Goal: Task Accomplishment & Management: Use online tool/utility

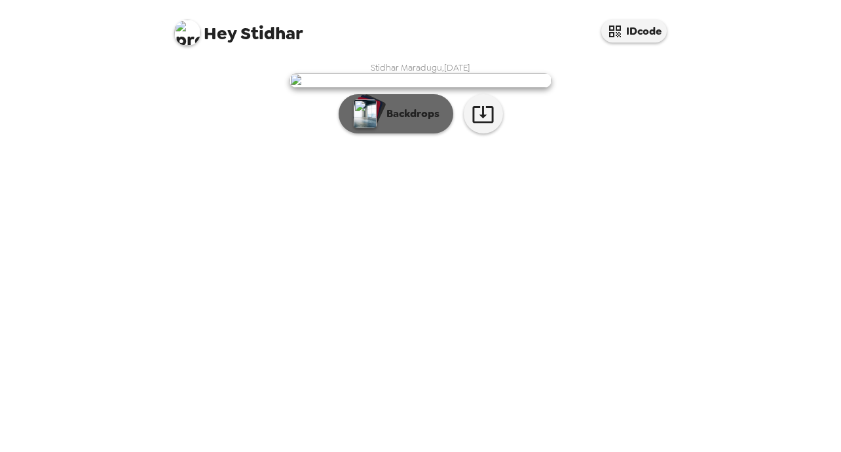
click at [390, 122] on p "Backdrops" at bounding box center [410, 114] width 60 height 16
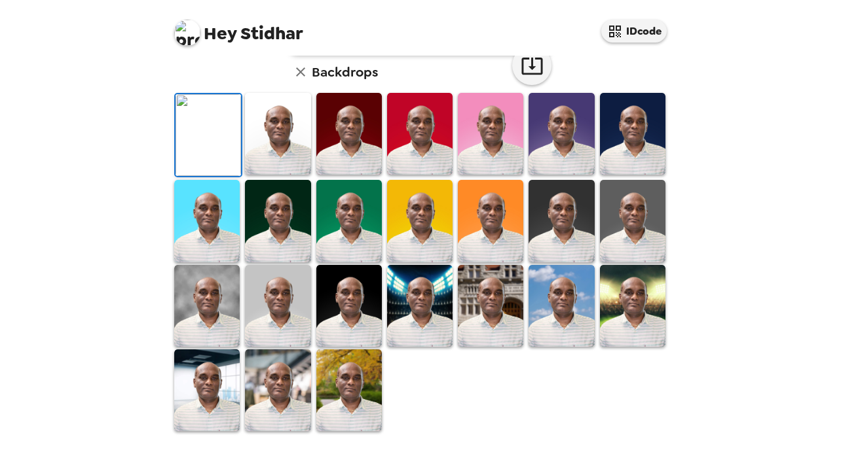
scroll to position [355, 0]
click at [356, 371] on img at bounding box center [348, 391] width 65 height 82
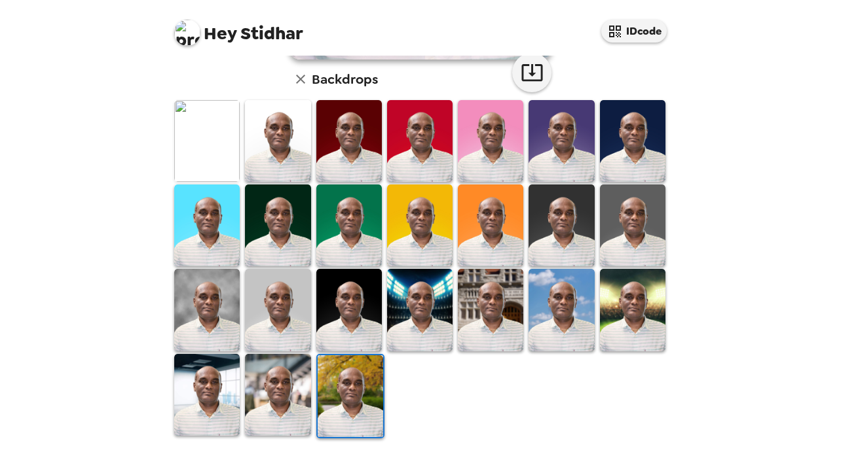
scroll to position [354, 0]
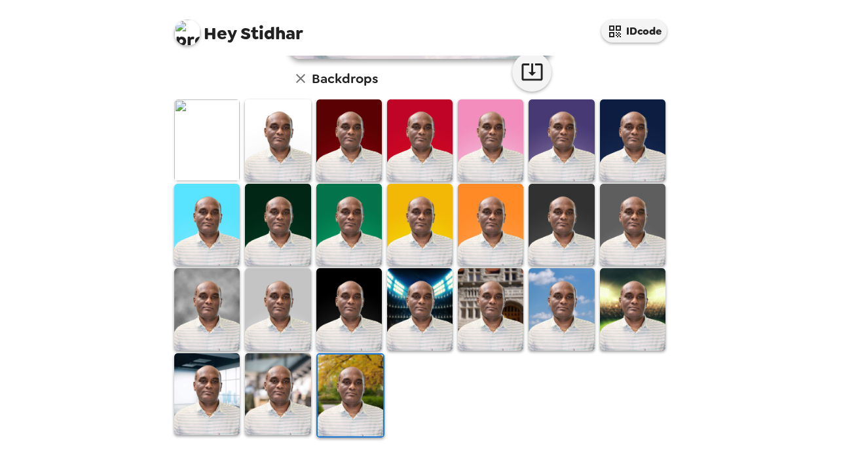
click at [356, 371] on img at bounding box center [349, 396] width 65 height 82
click at [418, 230] on img at bounding box center [419, 225] width 65 height 82
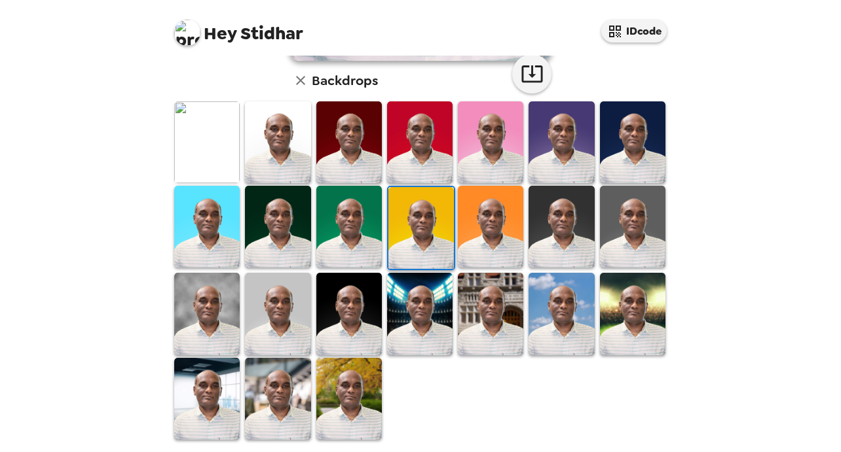
click at [418, 230] on img at bounding box center [420, 228] width 65 height 82
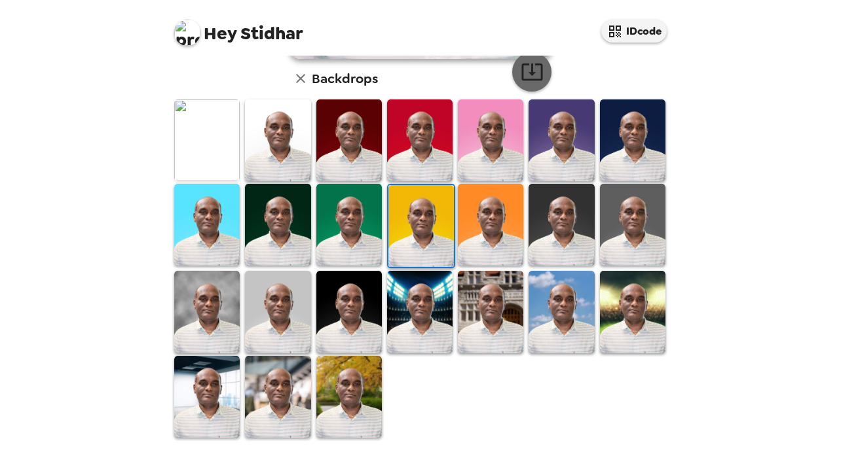
click at [521, 73] on icon "button" at bounding box center [531, 71] width 21 height 17
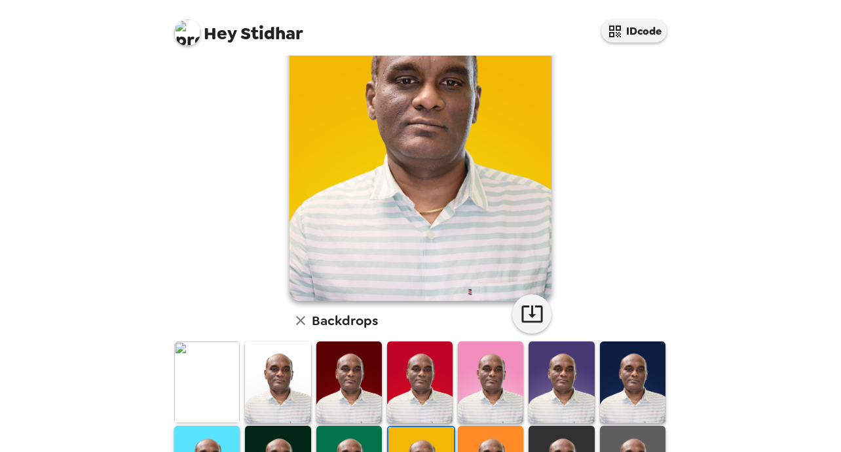
scroll to position [30, 0]
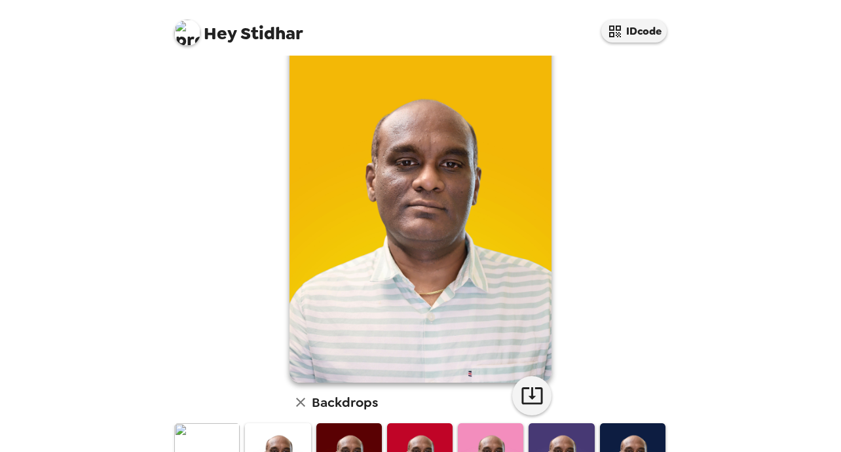
drag, startPoint x: 681, startPoint y: 348, endPoint x: 682, endPoint y: 141, distance: 206.9
click at [682, 141] on div "Hey Stidhar IDcode Stidhar Maradugu , [DATE] Backdrops" at bounding box center [420, 226] width 841 height 452
click at [630, 43] on div "Hey Stidhar IDcode" at bounding box center [420, 28] width 524 height 56
click at [630, 30] on button "IDcode" at bounding box center [633, 31] width 65 height 23
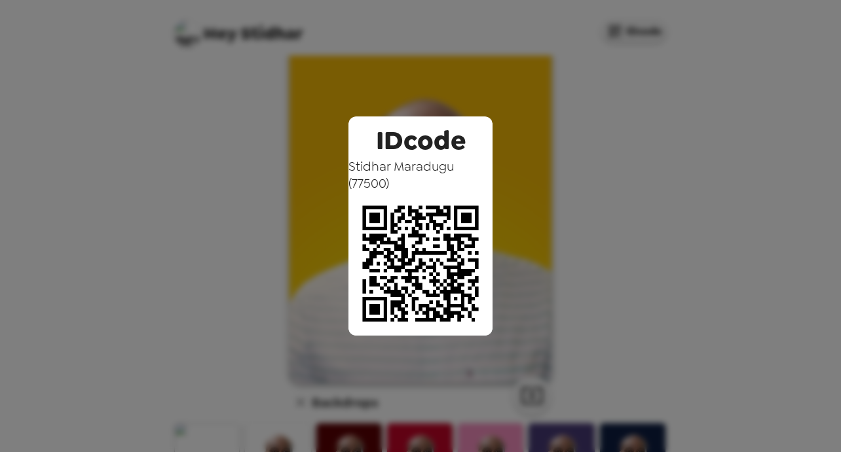
click at [630, 165] on div "IDcode Stidhar Maradugu ( 77500 )" at bounding box center [420, 226] width 841 height 452
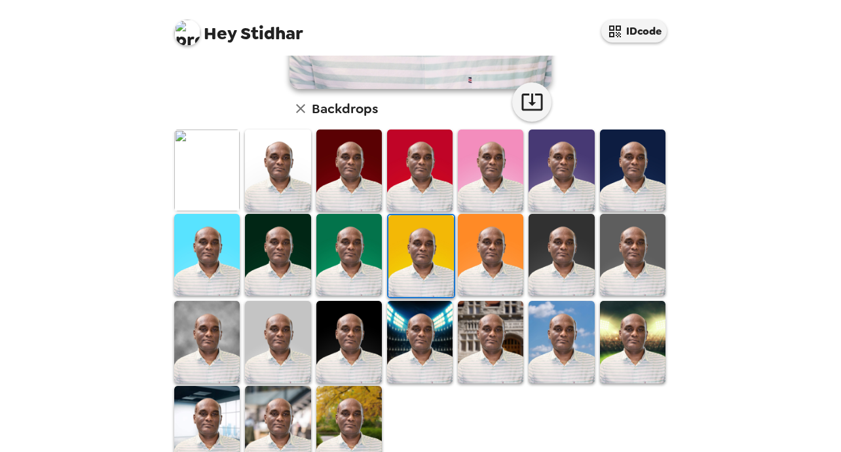
scroll to position [323, 0]
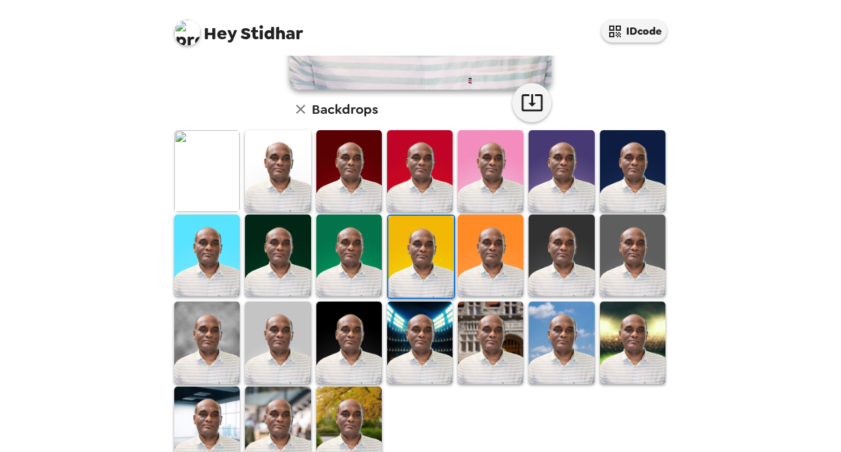
click at [201, 175] on img at bounding box center [206, 171] width 65 height 82
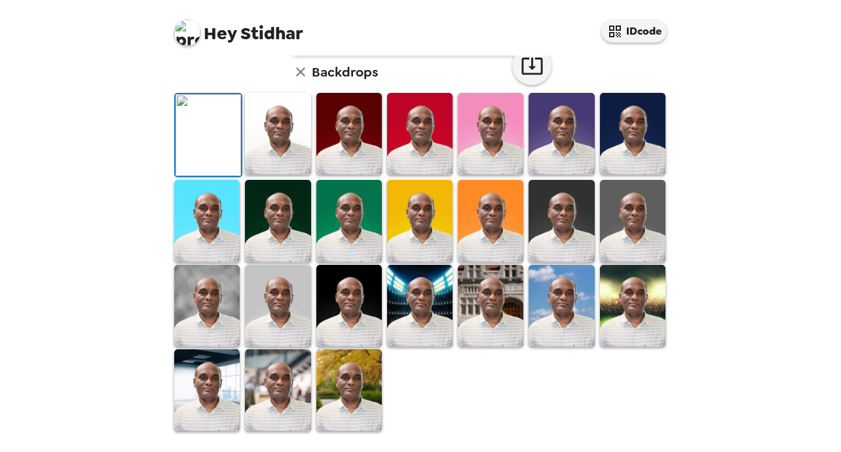
click at [201, 175] on img at bounding box center [207, 135] width 65 height 82
click at [530, 77] on icon "button" at bounding box center [531, 65] width 23 height 23
click at [271, 173] on img at bounding box center [277, 134] width 65 height 82
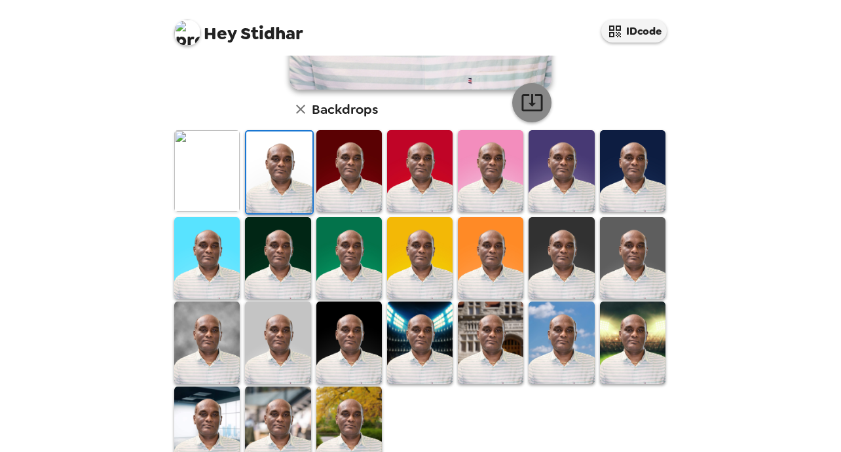
click at [526, 100] on icon "button" at bounding box center [531, 102] width 21 height 17
click at [356, 185] on img at bounding box center [348, 171] width 65 height 82
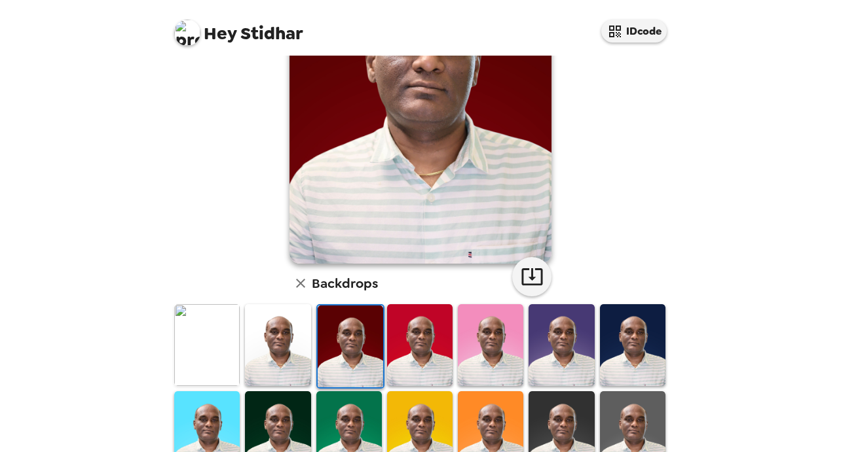
scroll to position [150, 0]
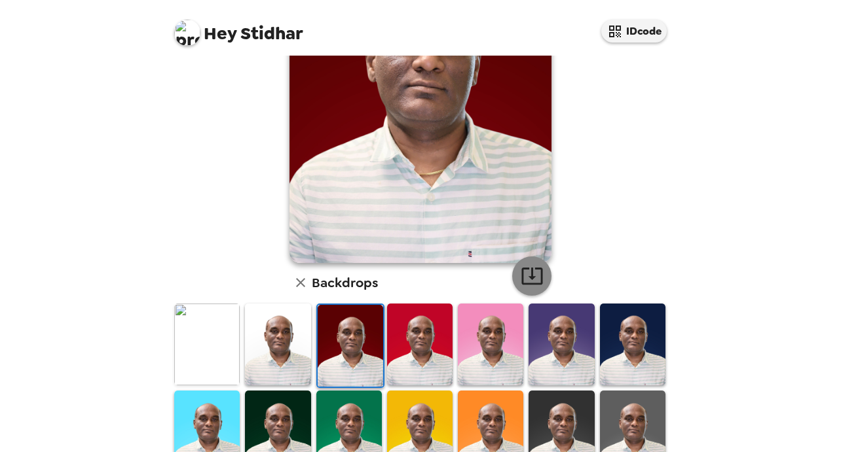
click at [520, 280] on icon "button" at bounding box center [531, 275] width 23 height 23
click at [469, 357] on img at bounding box center [490, 345] width 65 height 82
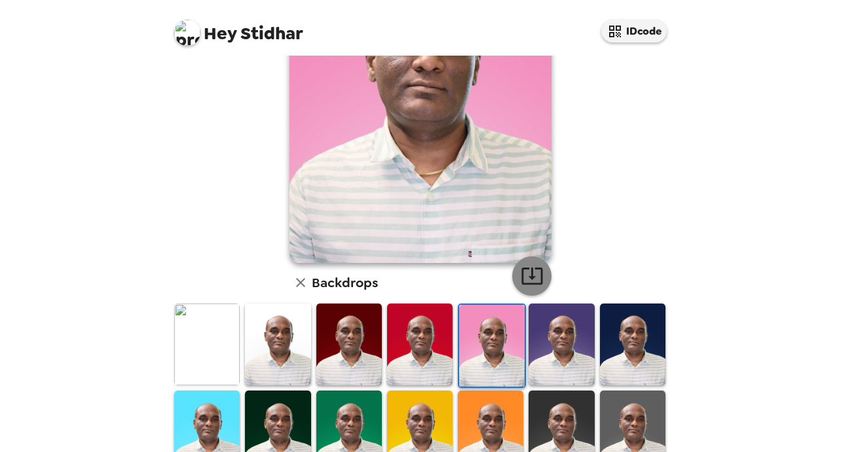
click at [524, 267] on icon "button" at bounding box center [531, 275] width 23 height 23
click at [548, 346] on img at bounding box center [560, 345] width 65 height 82
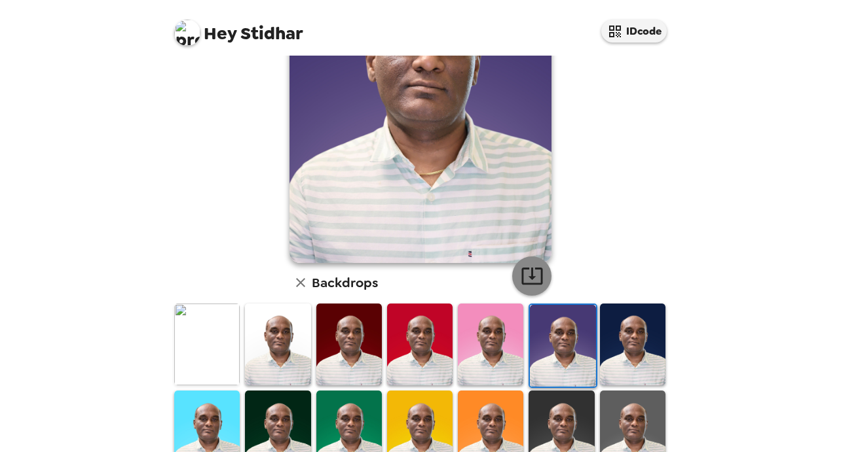
click at [532, 280] on icon "button" at bounding box center [531, 275] width 23 height 23
click at [610, 337] on img at bounding box center [632, 345] width 65 height 82
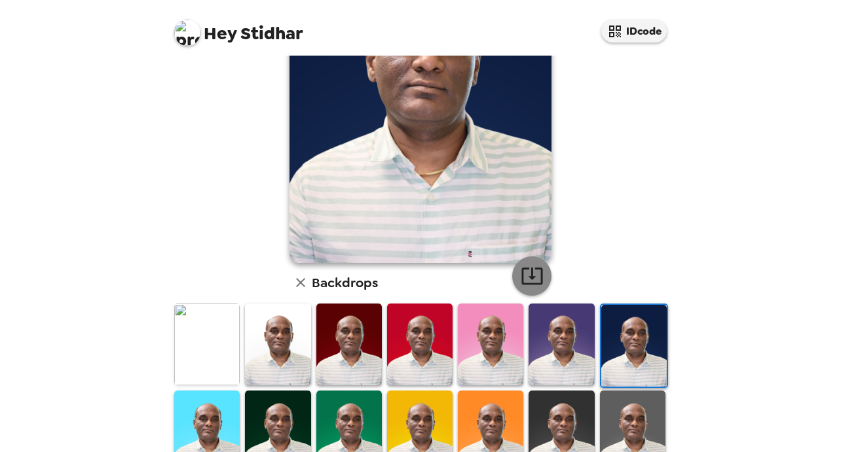
click at [532, 278] on icon "button" at bounding box center [531, 275] width 23 height 23
